Goal: Task Accomplishment & Management: Manage account settings

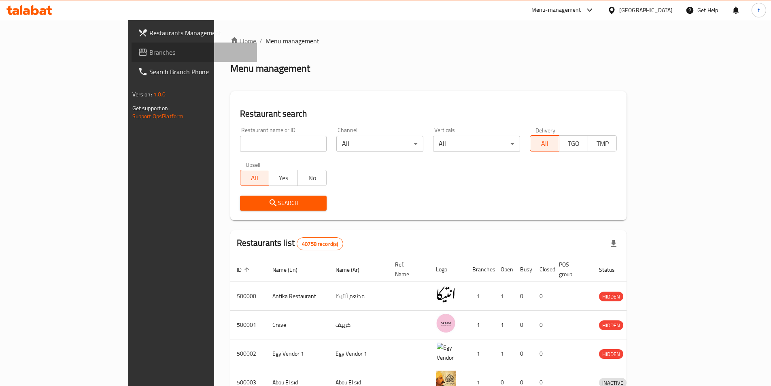
click at [149, 52] on span "Branches" at bounding box center [199, 52] width 101 height 10
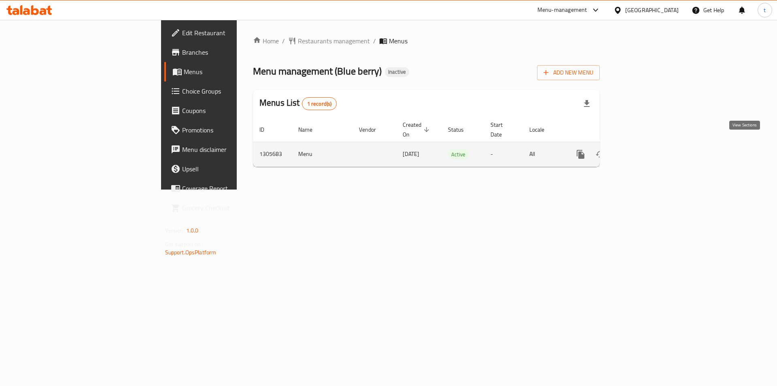
click at [644, 149] on icon "enhanced table" at bounding box center [639, 154] width 10 height 10
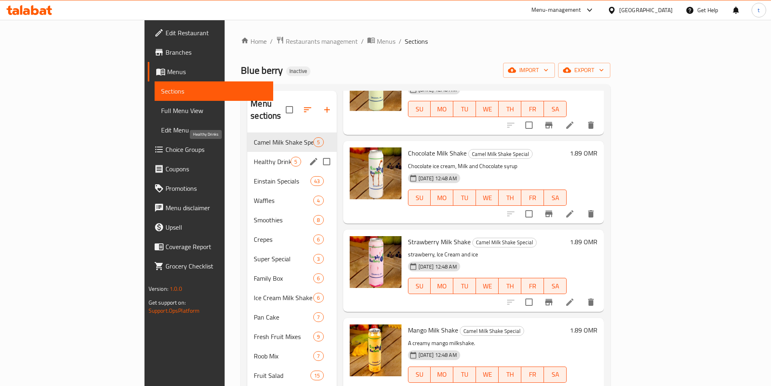
click at [254, 157] on span "Healthy Drinks" at bounding box center [272, 162] width 37 height 10
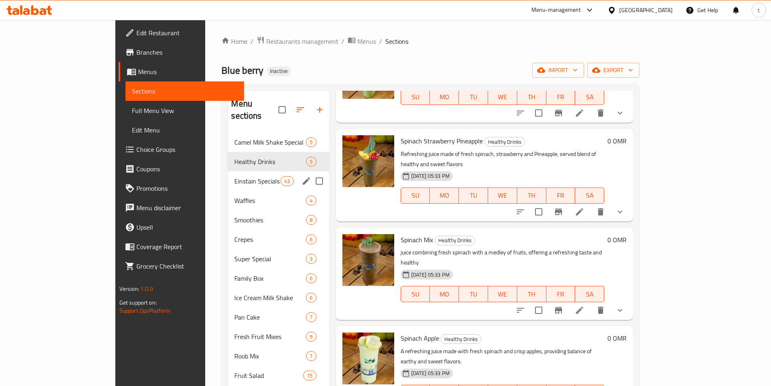
click at [228, 171] on div "Einstain Specials 43" at bounding box center [278, 180] width 101 height 19
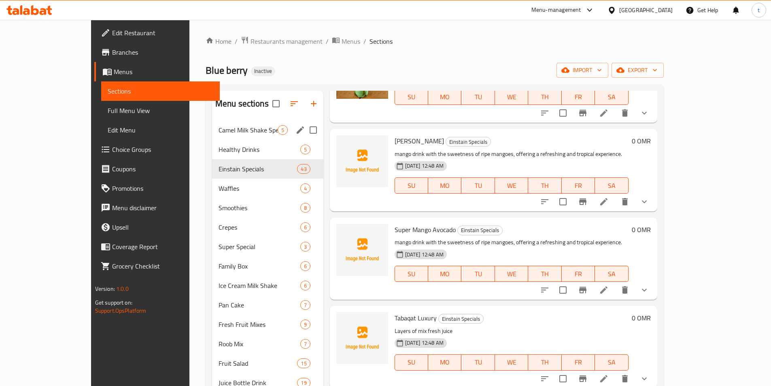
click at [219, 131] on span "Camel Milk Shake Special" at bounding box center [248, 130] width 59 height 10
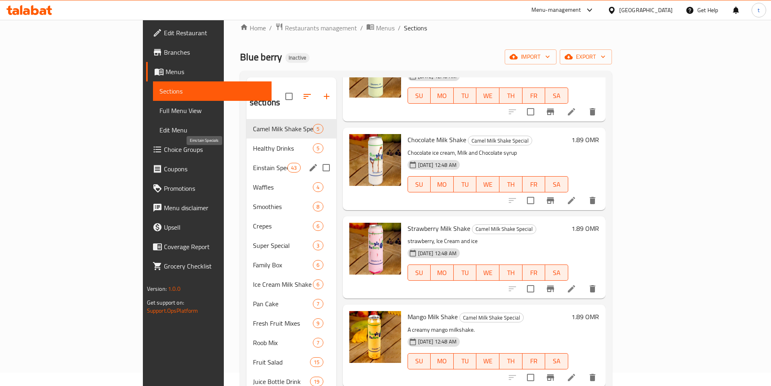
scroll to position [113, 0]
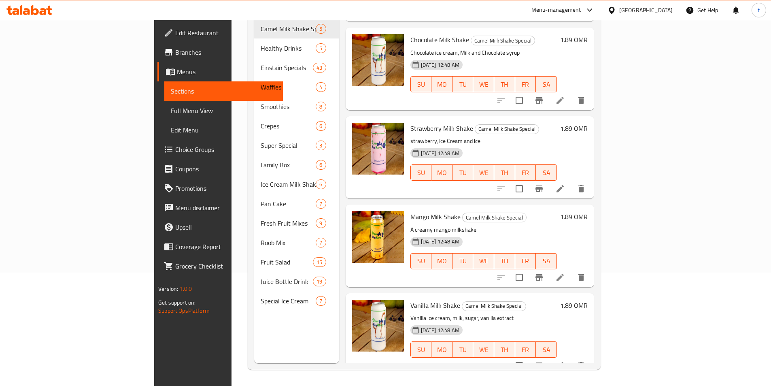
click at [171, 106] on span "Full Menu View" at bounding box center [224, 111] width 106 height 10
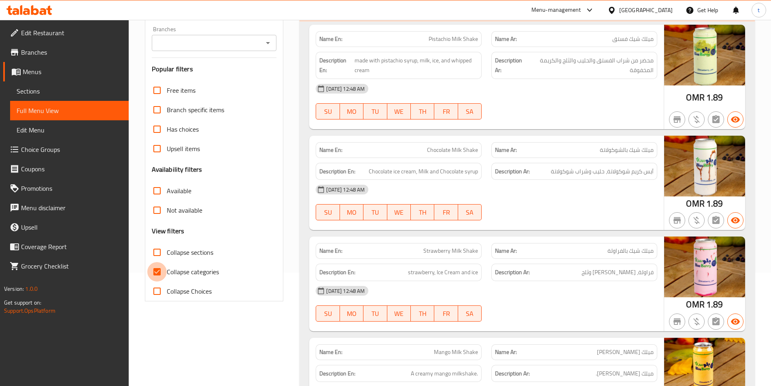
click at [158, 269] on input "Collapse categories" at bounding box center [156, 271] width 19 height 19
checkbox input "false"
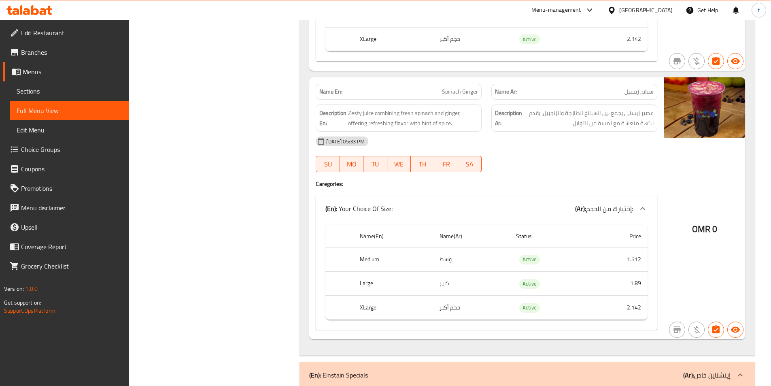
scroll to position [1619, 0]
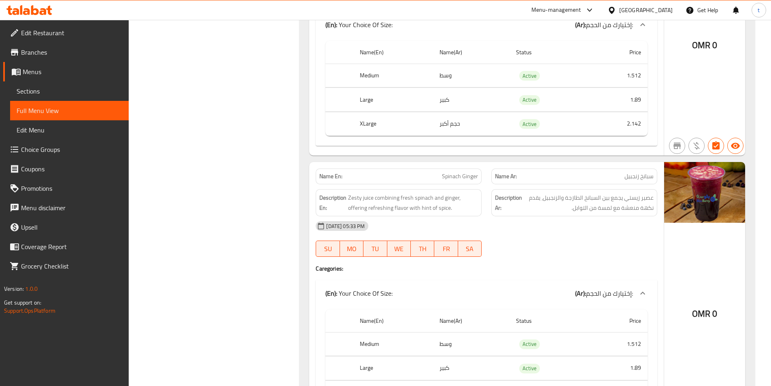
click at [28, 94] on span "Sections" at bounding box center [70, 91] width 106 height 10
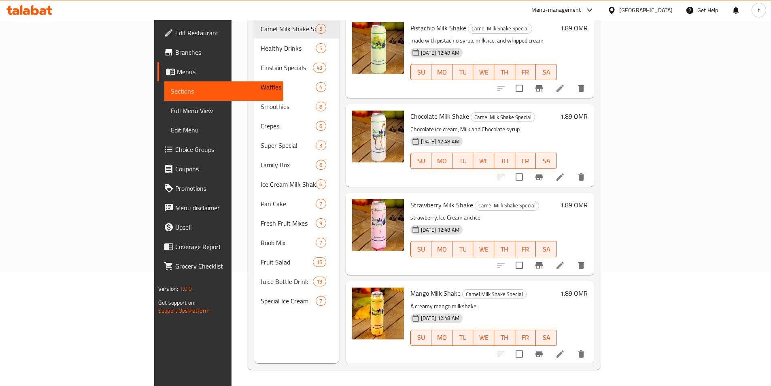
scroll to position [113, 0]
click at [175, 54] on span "Branches" at bounding box center [225, 52] width 101 height 10
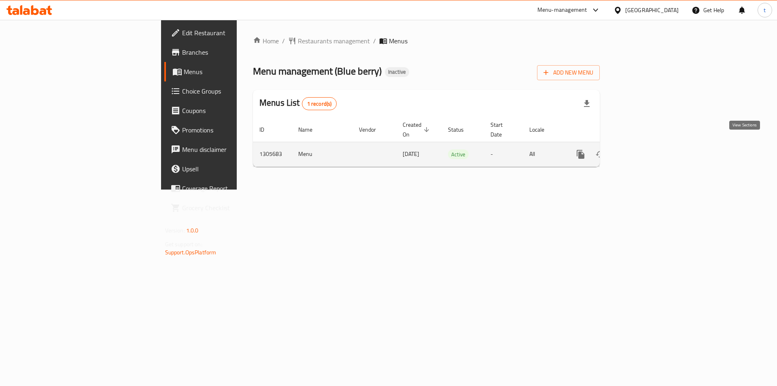
click at [649, 144] on link "enhanced table" at bounding box center [638, 153] width 19 height 19
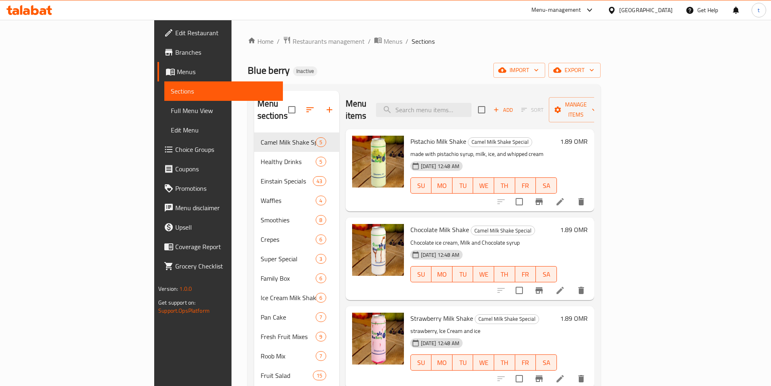
click at [171, 112] on span "Full Menu View" at bounding box center [224, 111] width 106 height 10
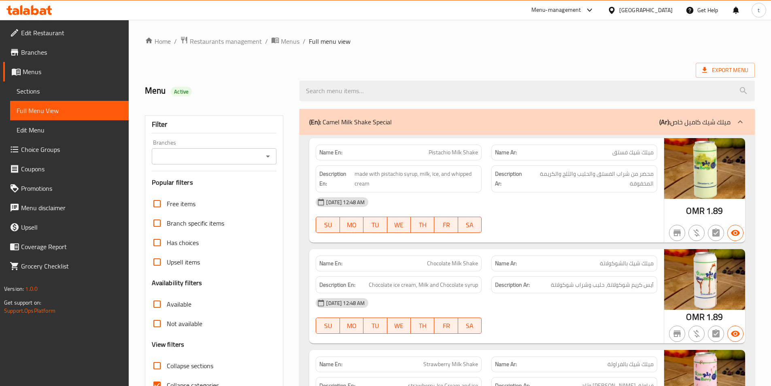
click at [267, 159] on icon "Open" at bounding box center [268, 156] width 10 height 10
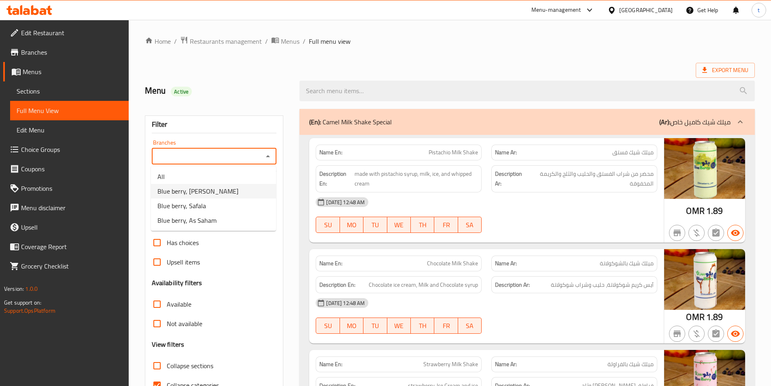
click at [222, 188] on li "Blue berry, Al Ghayl" at bounding box center [213, 191] width 125 height 15
type input "Blue berry, Al Ghayl"
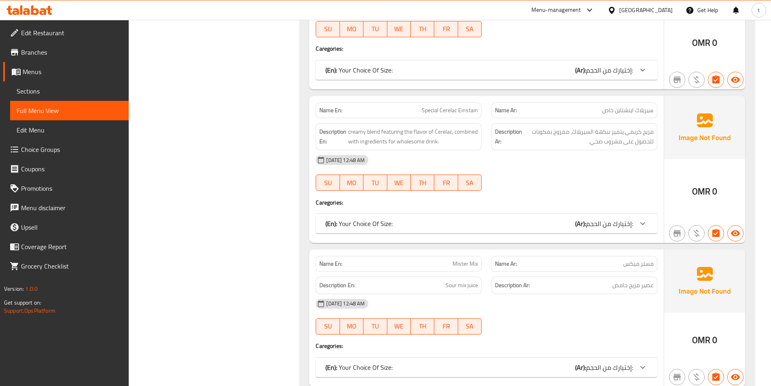
scroll to position [2307, 0]
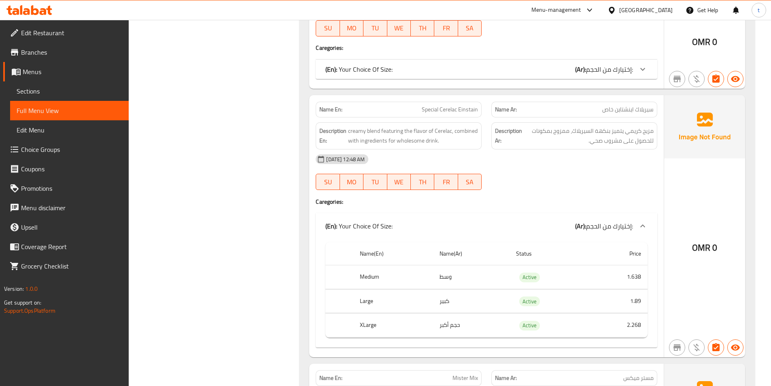
click at [643, 216] on div at bounding box center [642, 225] width 19 height 19
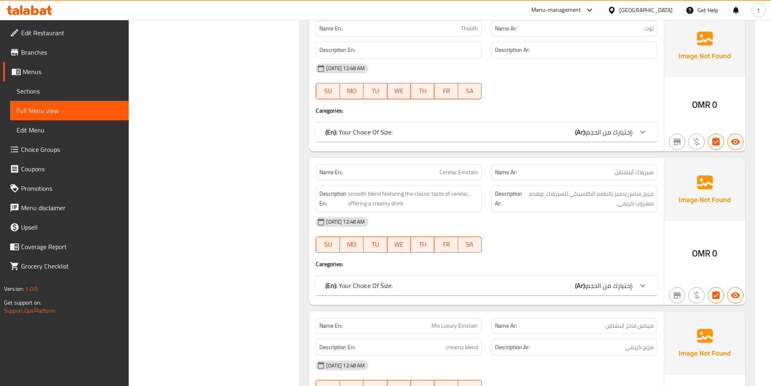
scroll to position [4087, 0]
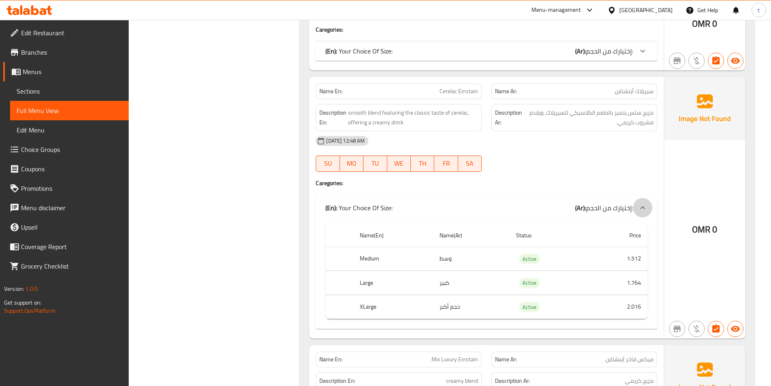
click at [635, 198] on div at bounding box center [642, 207] width 19 height 19
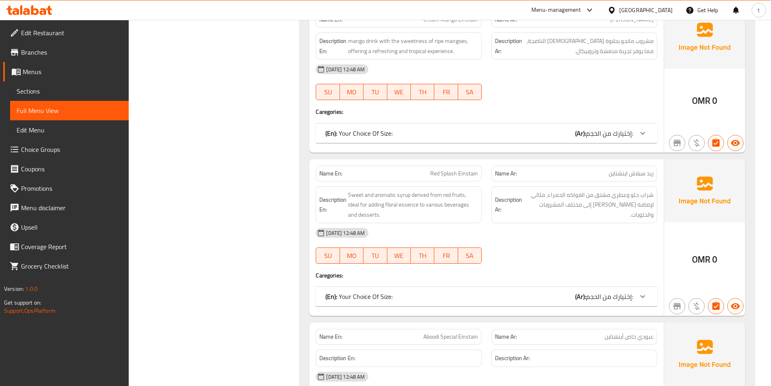
scroll to position [4896, 0]
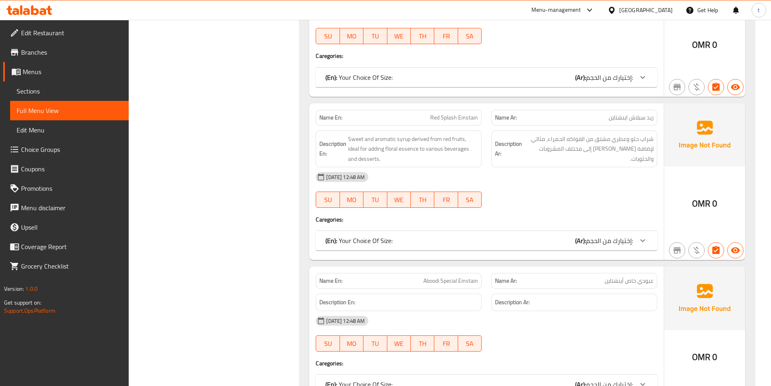
click at [70, 28] on span "Edit Restaurant" at bounding box center [71, 33] width 101 height 10
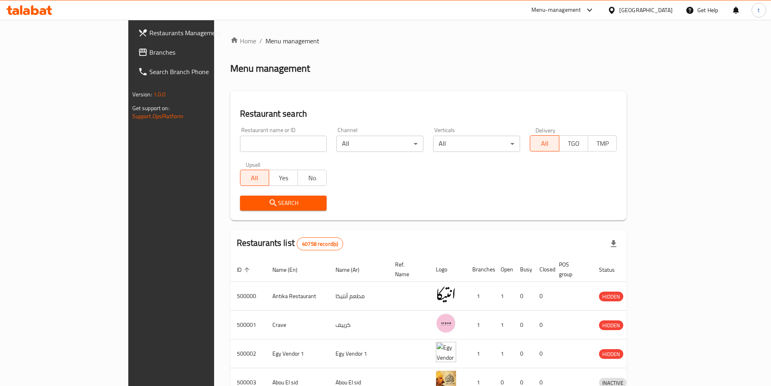
click at [656, 5] on div "Egypt" at bounding box center [640, 9] width 78 height 19
click at [619, 10] on div at bounding box center [613, 10] width 12 height 9
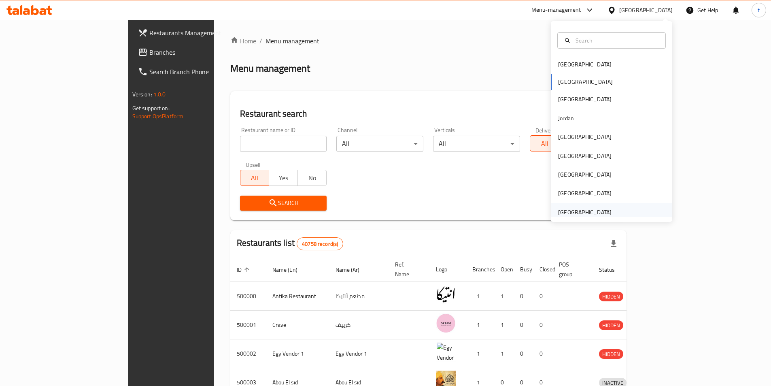
click at [561, 209] on div "[GEOGRAPHIC_DATA]" at bounding box center [584, 212] width 53 height 9
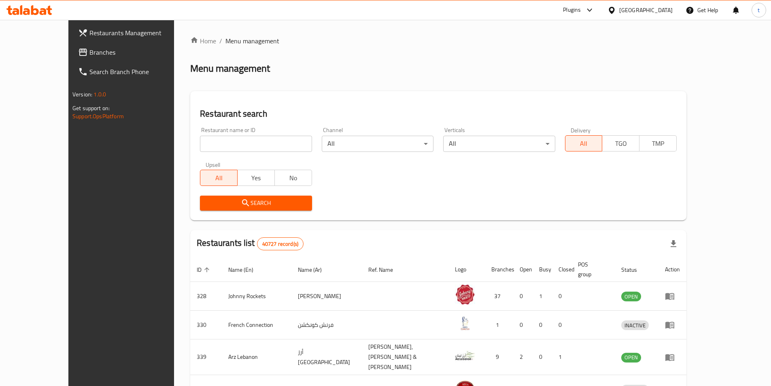
click at [200, 142] on input "search" at bounding box center [256, 144] width 112 height 16
paste input "774709"
type input "774709"
click at [72, 59] on link "Branches" at bounding box center [134, 51] width 125 height 19
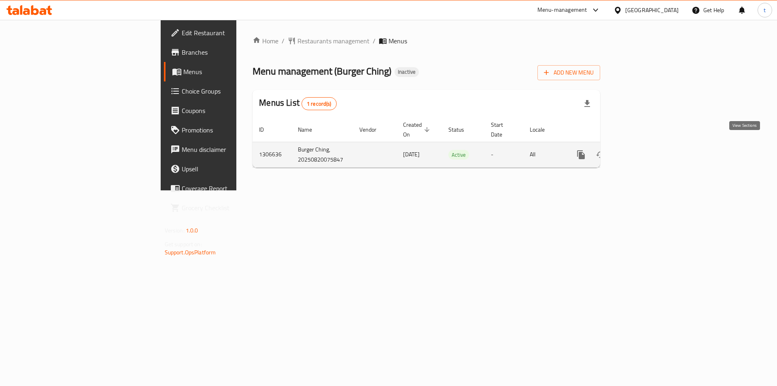
click at [649, 147] on link "enhanced table" at bounding box center [639, 154] width 19 height 19
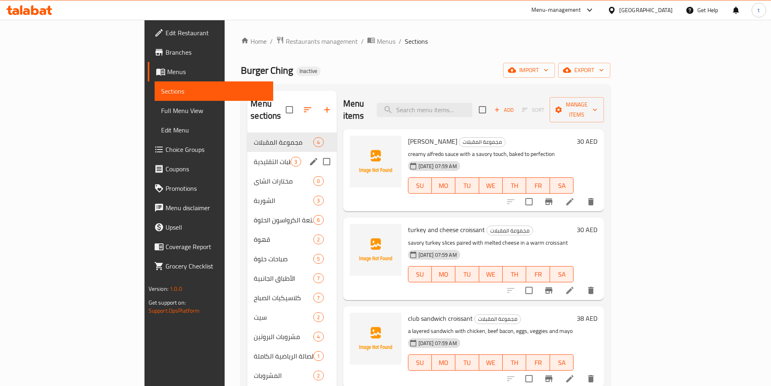
click at [247, 155] on div "المرطبات التقليدية 3" at bounding box center [291, 161] width 89 height 19
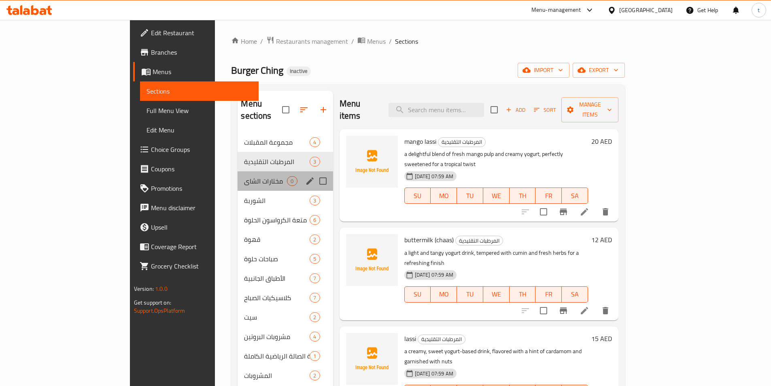
click at [238, 178] on div "مختارات الشاي 0" at bounding box center [285, 180] width 95 height 19
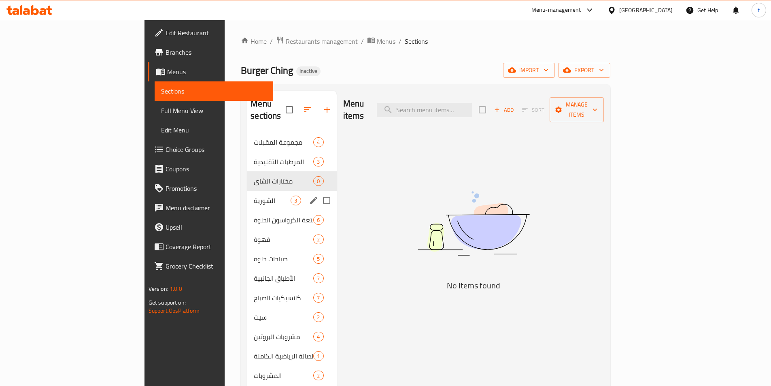
click at [247, 196] on div "الشوربة 3" at bounding box center [291, 200] width 89 height 19
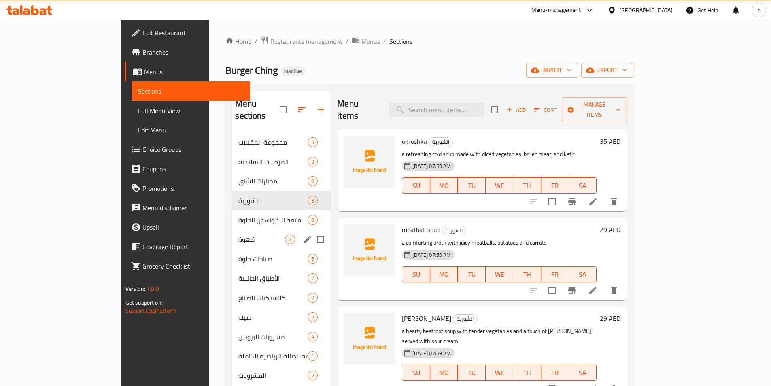
click at [238, 234] on span "قهوة" at bounding box center [261, 239] width 47 height 10
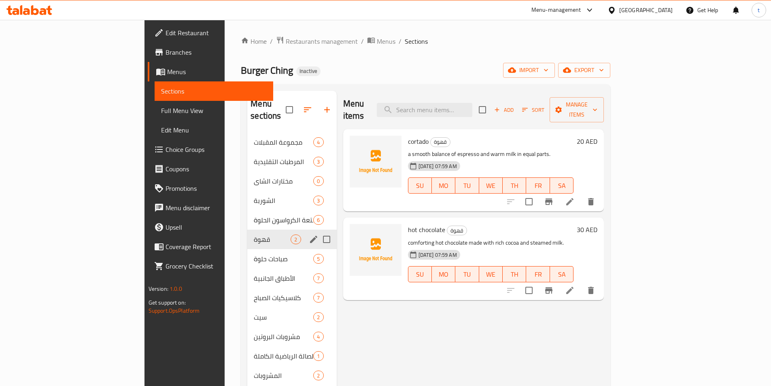
click at [254, 234] on span "قهوة" at bounding box center [272, 239] width 37 height 10
click at [254, 254] on span "صباحات حلوة" at bounding box center [272, 259] width 37 height 10
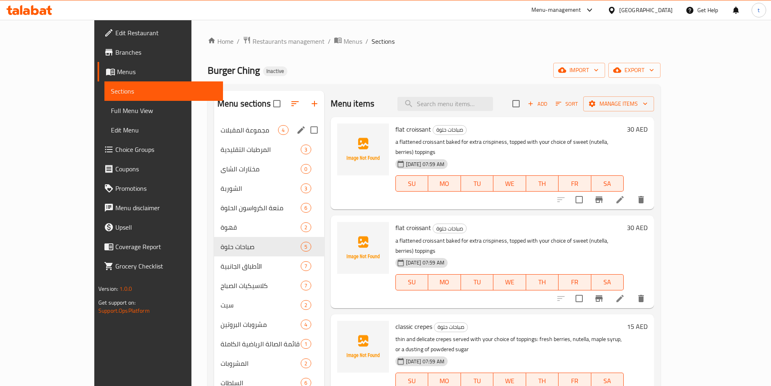
click at [214, 136] on div "مجموعة المقبلات 4" at bounding box center [269, 129] width 110 height 19
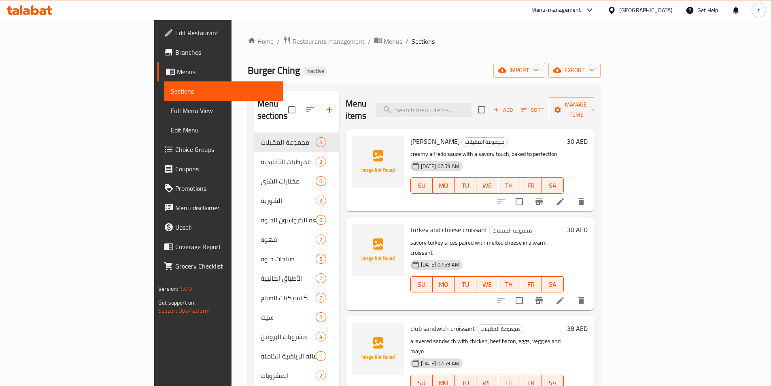
click at [157, 57] on link "Branches" at bounding box center [219, 51] width 125 height 19
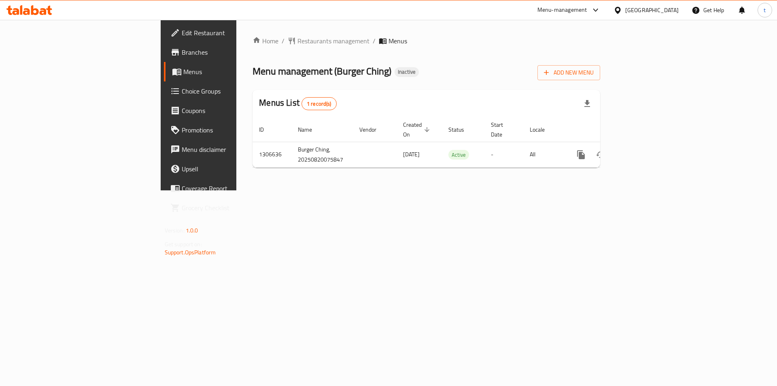
click at [182, 52] on span "Branches" at bounding box center [233, 52] width 102 height 10
